Goal: Transaction & Acquisition: Purchase product/service

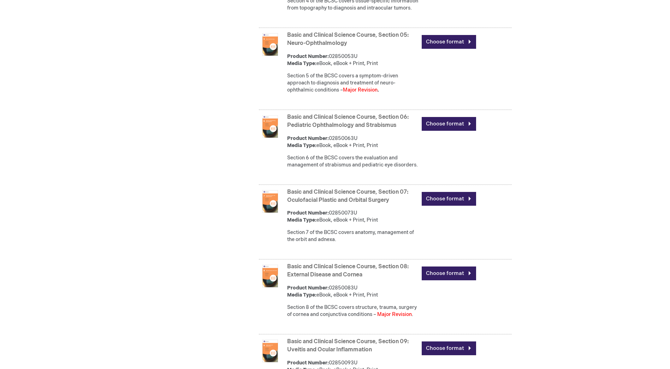
scroll to position [636, 0]
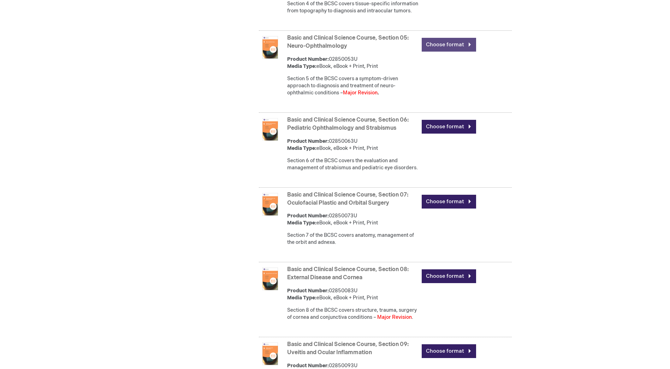
click at [435, 52] on link "Choose format" at bounding box center [449, 45] width 54 height 14
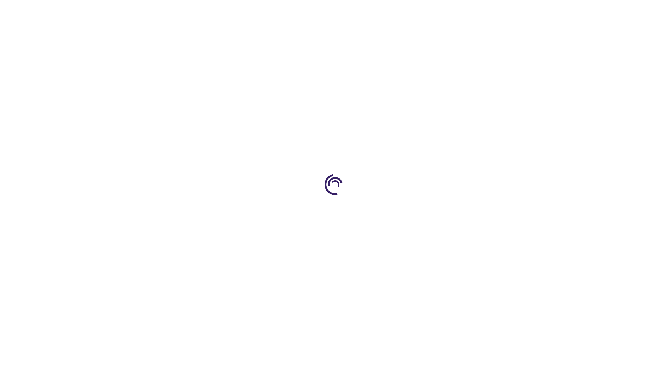
type input "0"
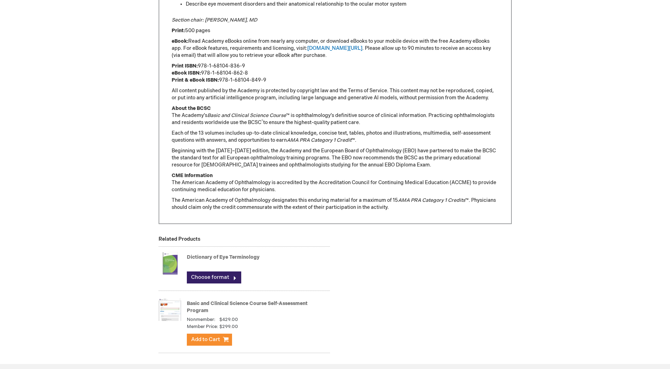
scroll to position [565, 0]
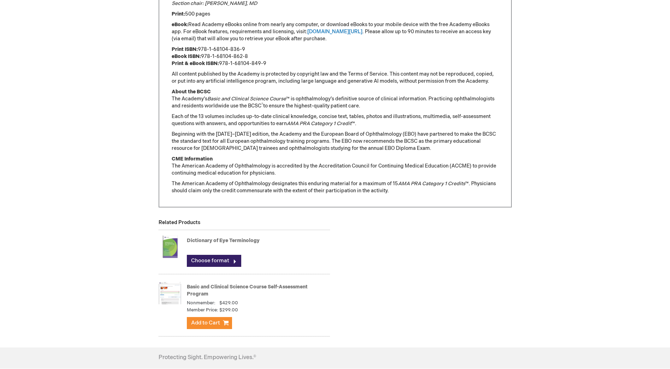
click at [169, 293] on img at bounding box center [170, 293] width 23 height 28
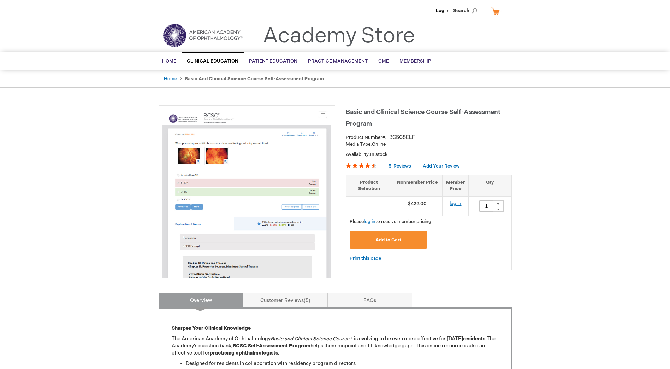
click at [454, 204] on link "log in" at bounding box center [456, 204] width 12 height 6
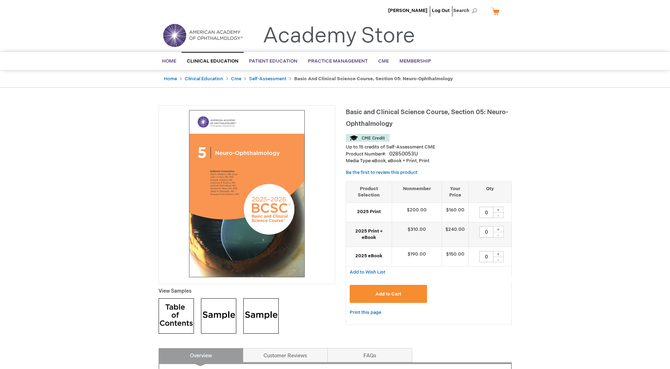
click at [502, 231] on div "+" at bounding box center [498, 229] width 11 height 6
type input "1"
click at [388, 296] on span "Add to Cart" at bounding box center [389, 294] width 26 height 6
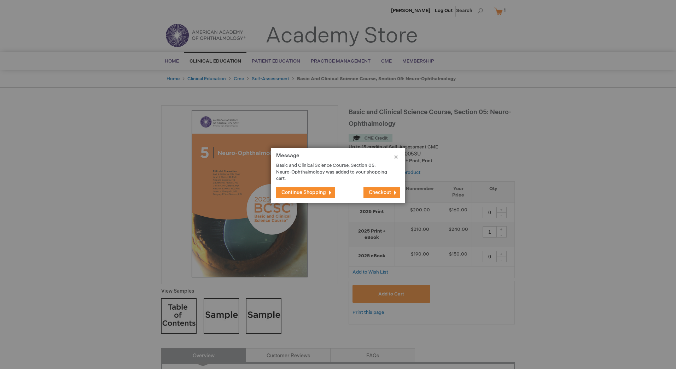
click at [312, 193] on span "Continue Shopping" at bounding box center [303, 192] width 45 height 6
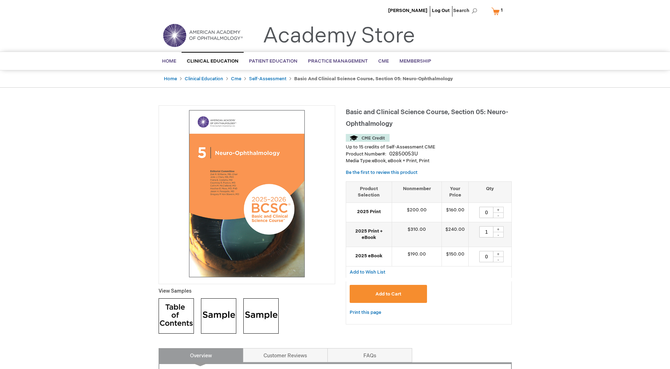
click at [492, 8] on link "My Cart 1 1 items" at bounding box center [498, 11] width 17 height 12
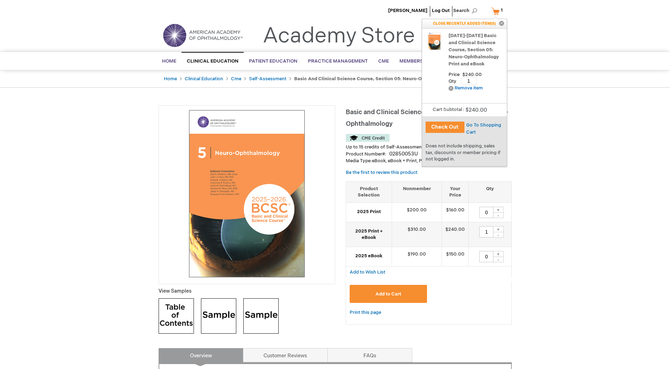
click at [460, 123] on button "Check Out" at bounding box center [445, 127] width 39 height 11
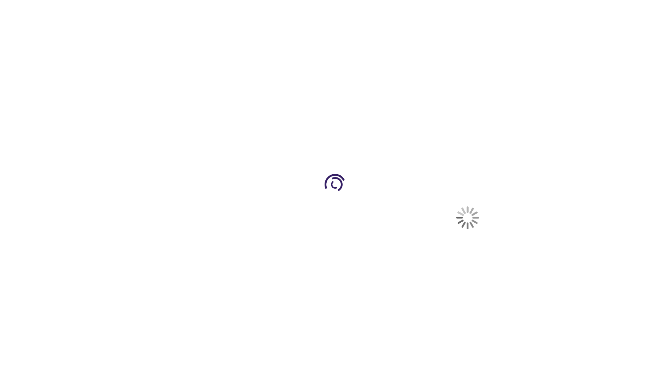
select select "US"
select select "47"
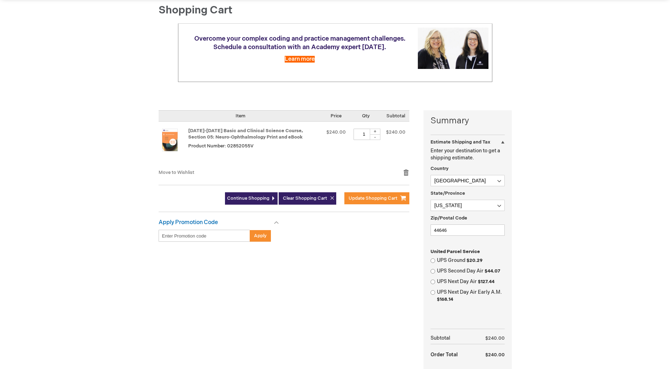
scroll to position [71, 0]
click at [459, 229] on input "44646" at bounding box center [468, 229] width 74 height 11
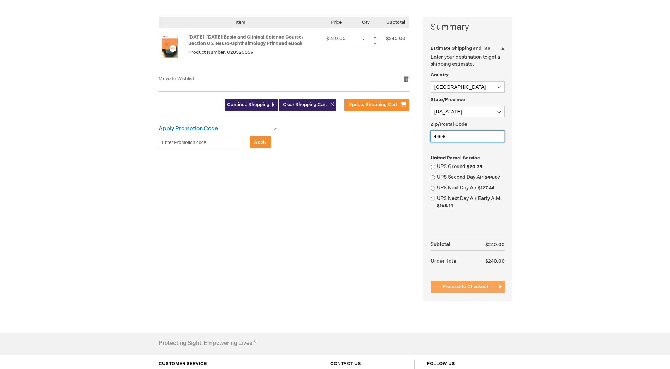
scroll to position [177, 0]
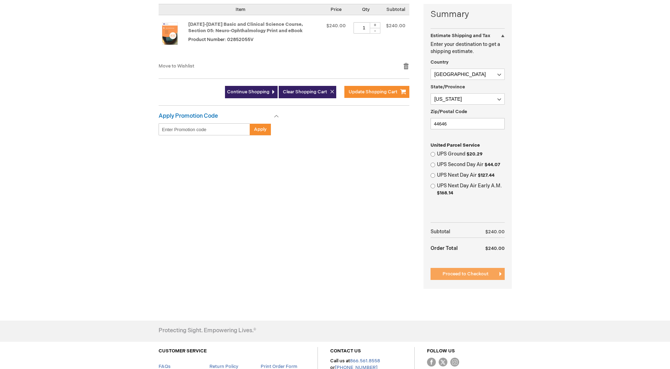
click at [479, 275] on span "Proceed to Checkout" at bounding box center [466, 274] width 46 height 6
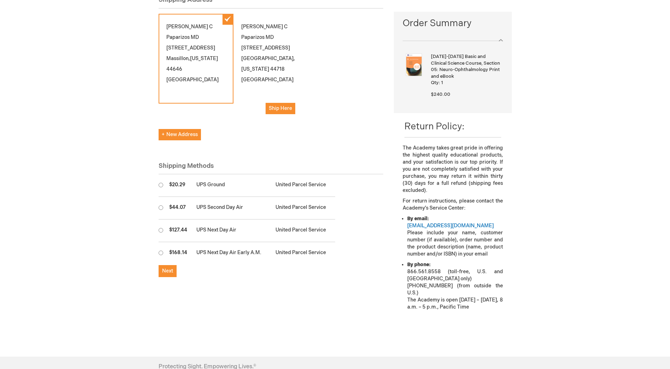
scroll to position [106, 0]
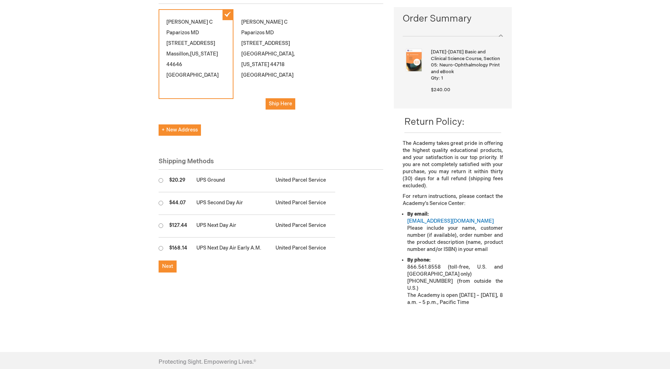
click at [164, 170] on td at bounding box center [162, 181] width 7 height 23
radio input "true"
click at [164, 263] on span "Next" at bounding box center [167, 266] width 11 height 6
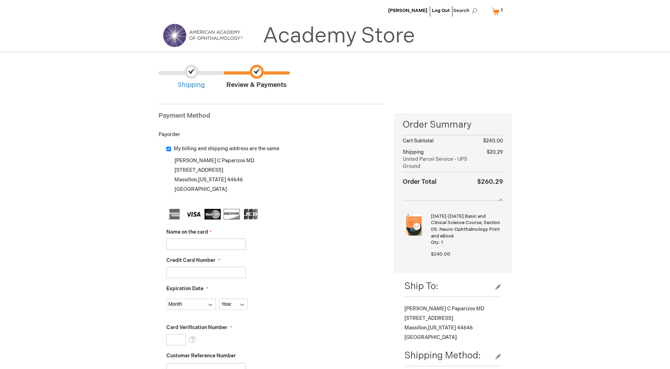
click at [198, 243] on input "Name on the card" at bounding box center [206, 244] width 80 height 11
type input "Stella C Paparizos"
click at [229, 270] on input "Credit Card Number" at bounding box center [206, 272] width 80 height 11
type input "5218531034326398"
click at [192, 309] on select "Month 01 - January 02 - February 03 - March 04 - April 05 - May 06 - June 07 - …" at bounding box center [190, 304] width 49 height 11
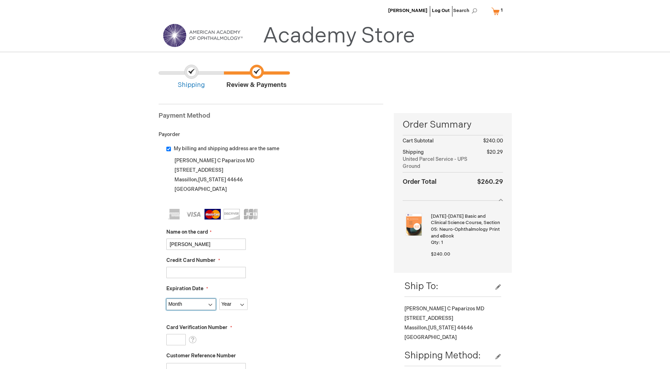
select select "3"
click at [166, 299] on select "Month 01 - January 02 - February 03 - March 04 - April 05 - May 06 - June 07 - …" at bounding box center [190, 304] width 49 height 11
click at [234, 308] on select "Year 2025 2026 2027 2028 2029 2030 2031 2032 2033 2034 2035" at bounding box center [233, 304] width 28 height 11
select select "2029"
click at [219, 299] on select "Year 2025 2026 2027 2028 2029 2030 2031 2032 2033 2034 2035" at bounding box center [233, 304] width 28 height 11
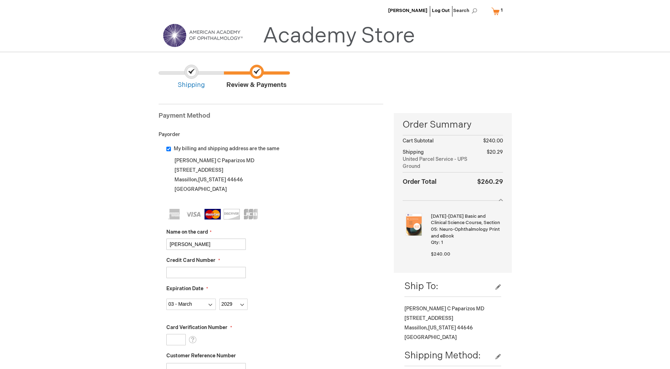
click at [178, 340] on input "Card Verification Number" at bounding box center [175, 339] width 19 height 11
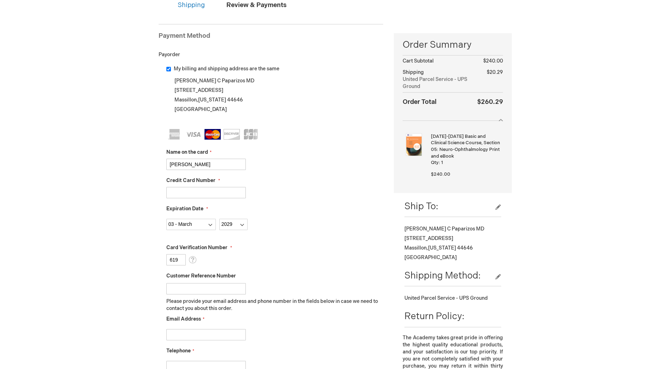
scroll to position [106, 0]
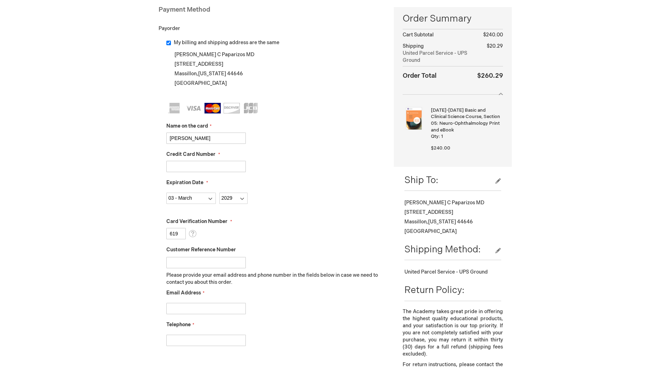
type input "619"
click at [216, 309] on input "Email Address" at bounding box center [206, 308] width 80 height 11
type input "stella.paparizos@gmail.com"
type input "4407490534"
click at [282, 327] on div "Telephone 4407490534" at bounding box center [274, 333] width 217 height 25
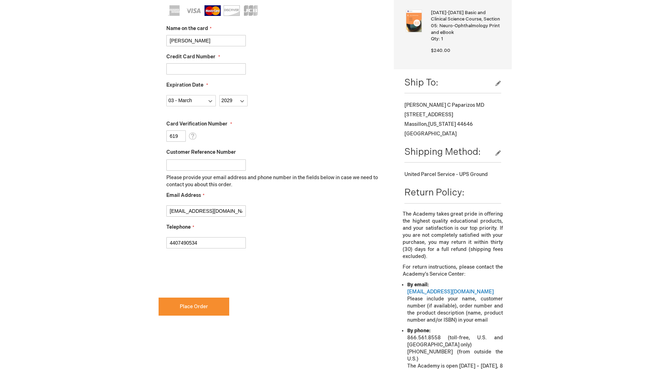
scroll to position [212, 0]
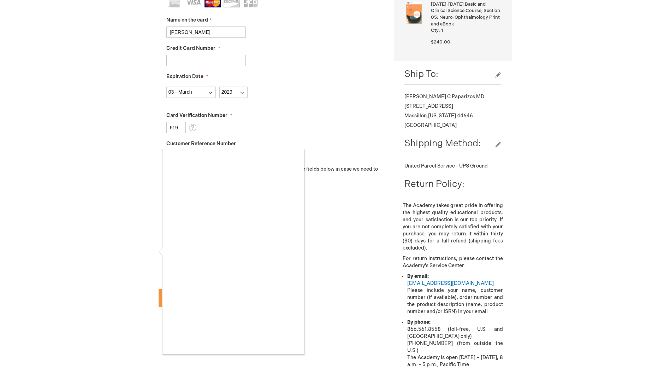
checkbox input "true"
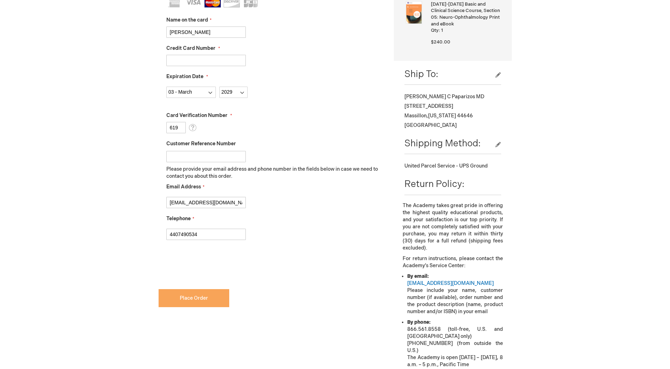
click at [183, 297] on span "Place Order" at bounding box center [194, 298] width 28 height 6
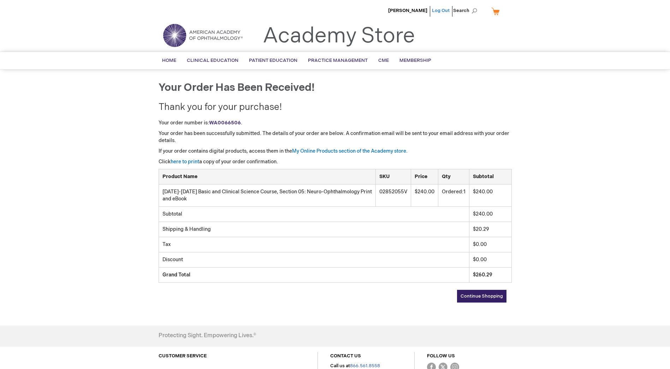
click at [444, 9] on link "Log Out" at bounding box center [441, 11] width 18 height 6
